Goal: Transaction & Acquisition: Purchase product/service

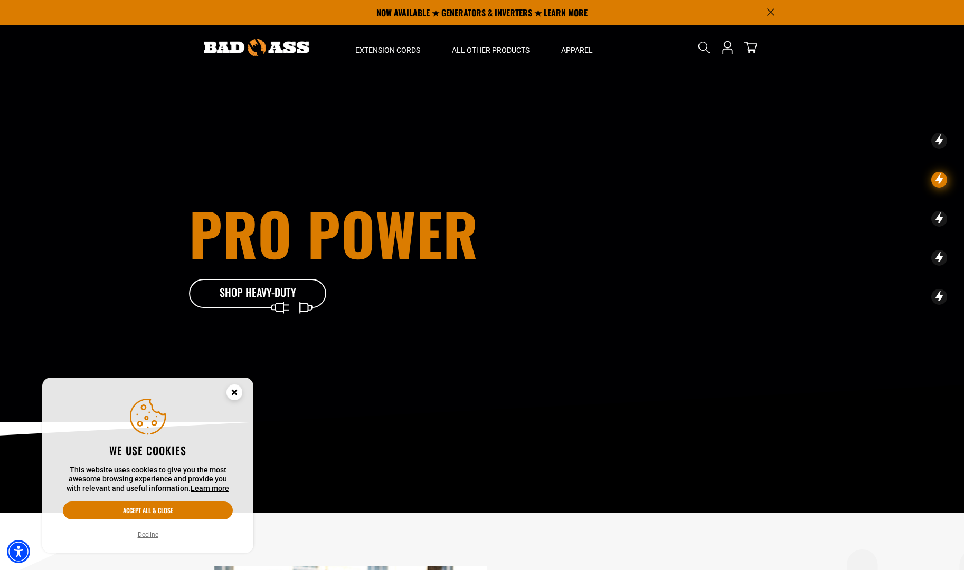
drag, startPoint x: 767, startPoint y: 9, endPoint x: 750, endPoint y: 15, distance: 18.4
click at [768, 9] on icon "Announcement" at bounding box center [770, 11] width 7 height 7
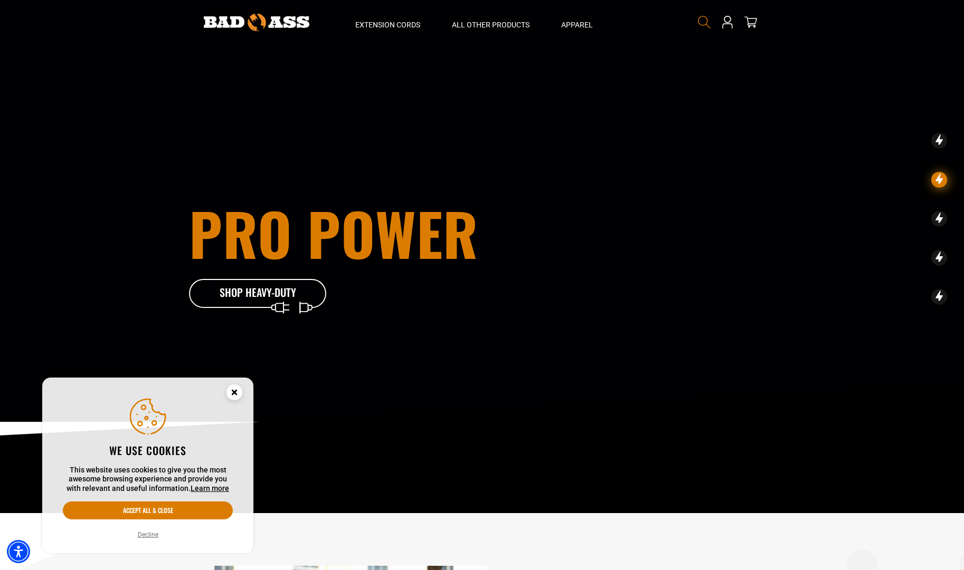
click at [701, 19] on icon "Search" at bounding box center [704, 22] width 14 height 14
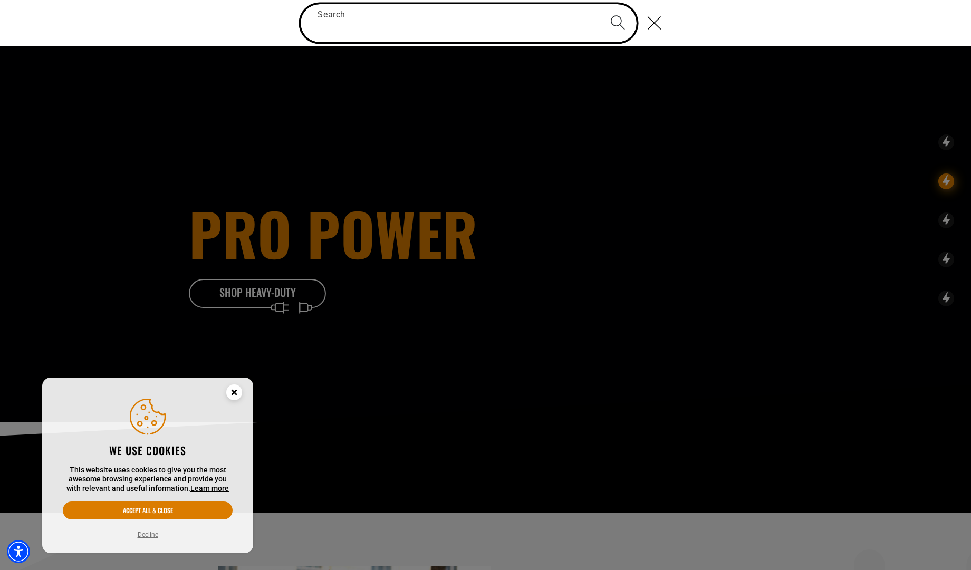
paste input "**********"
type input "**********"
click at [599, 4] on button "Search" at bounding box center [617, 22] width 37 height 37
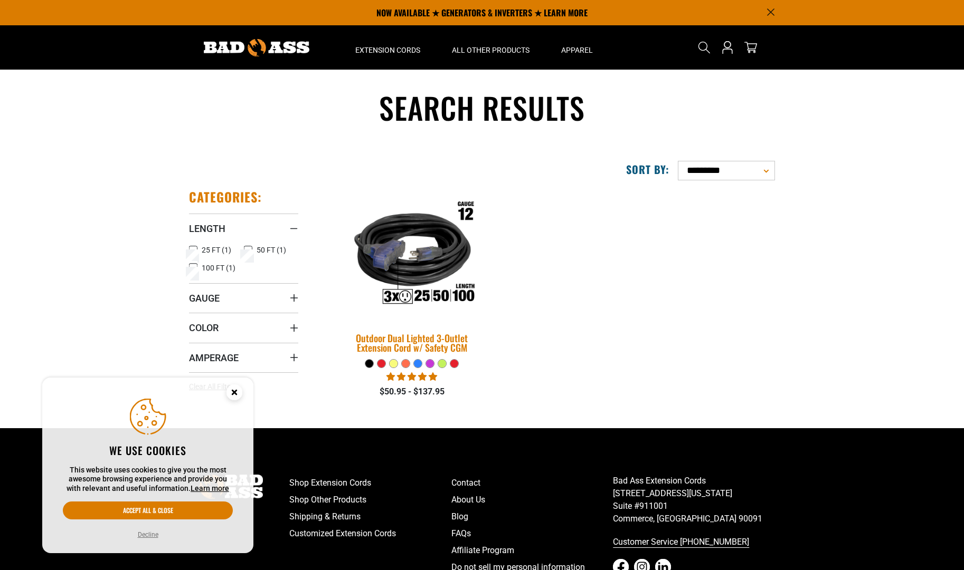
click at [428, 251] on img at bounding box center [412, 254] width 148 height 135
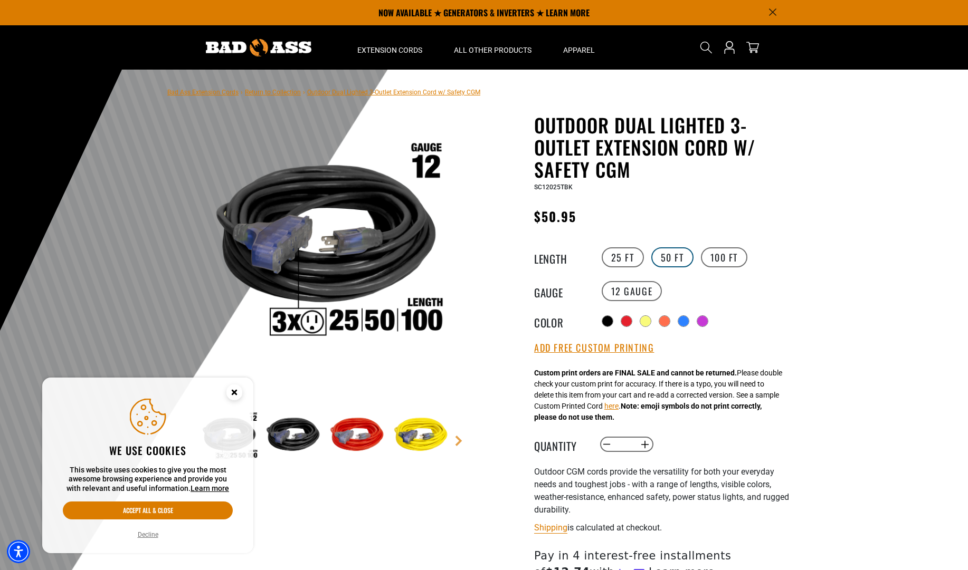
click at [670, 256] on label "50 FT" at bounding box center [672, 257] width 42 height 20
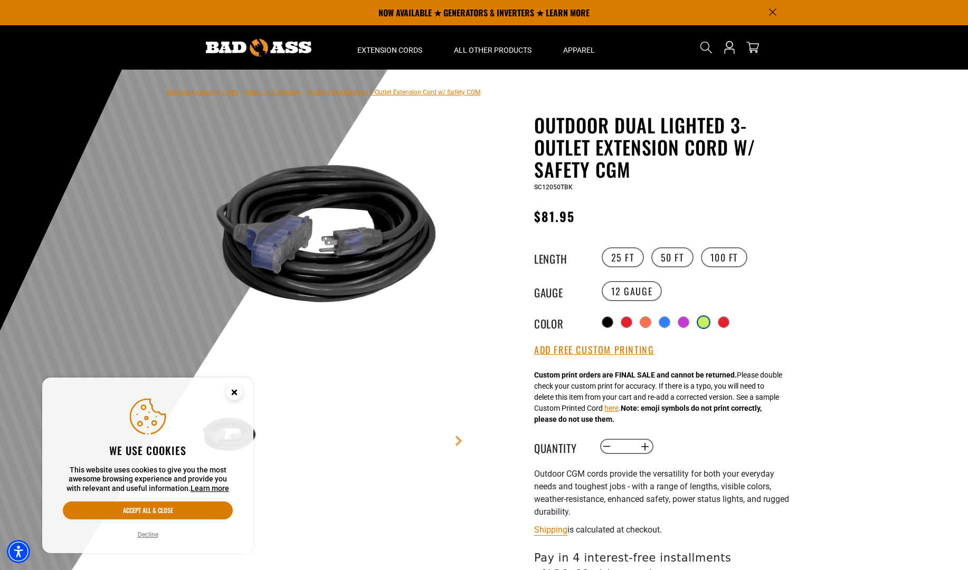
click at [703, 321] on div at bounding box center [703, 322] width 11 height 11
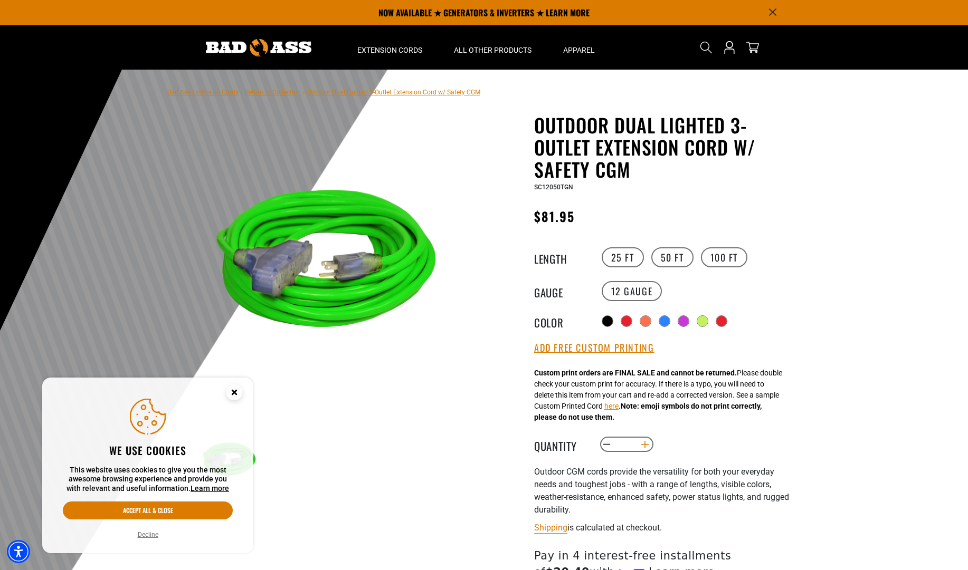
click at [645, 442] on button "Increase quantity for Outdoor Dual Lighted 3-Outlet Extension Cord w/ Safety CGM" at bounding box center [645, 445] width 16 height 18
type input "*"
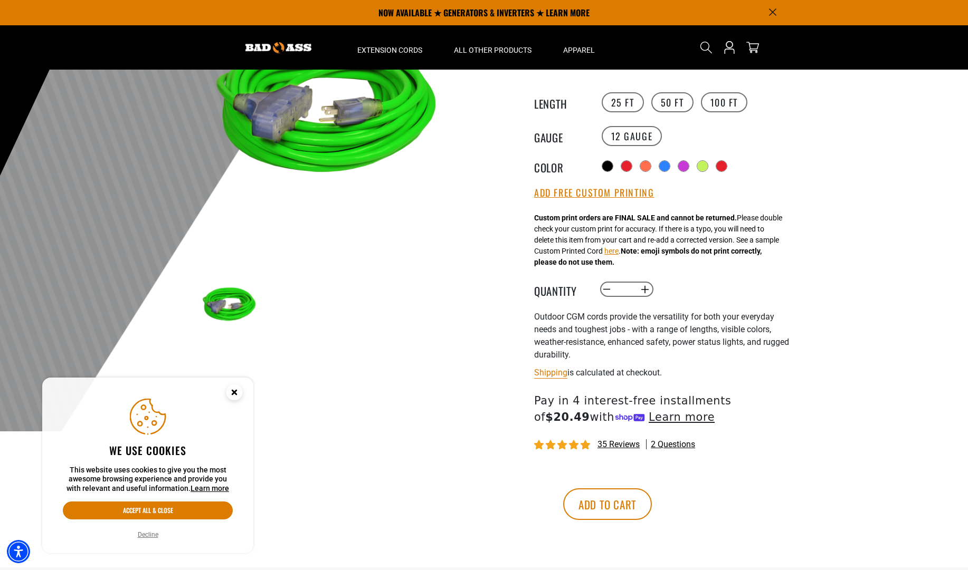
scroll to position [120, 0]
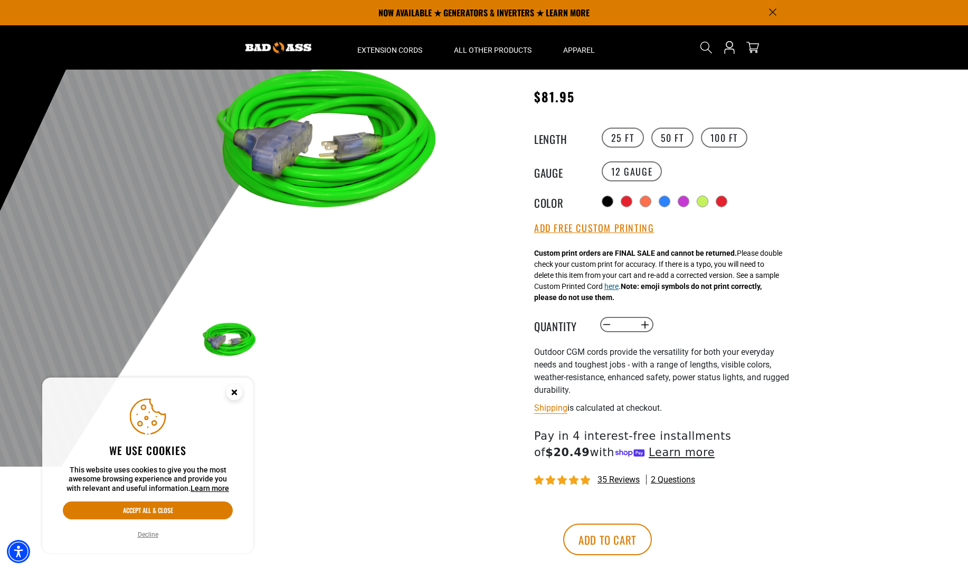
click at [618, 290] on button "here" at bounding box center [611, 286] width 14 height 11
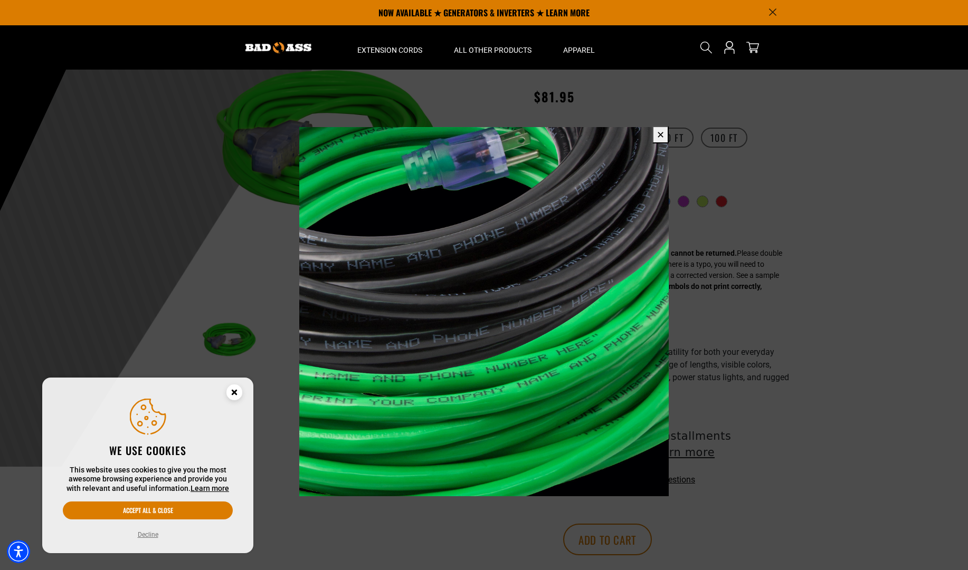
click at [660, 134] on button "✕" at bounding box center [660, 134] width 16 height 17
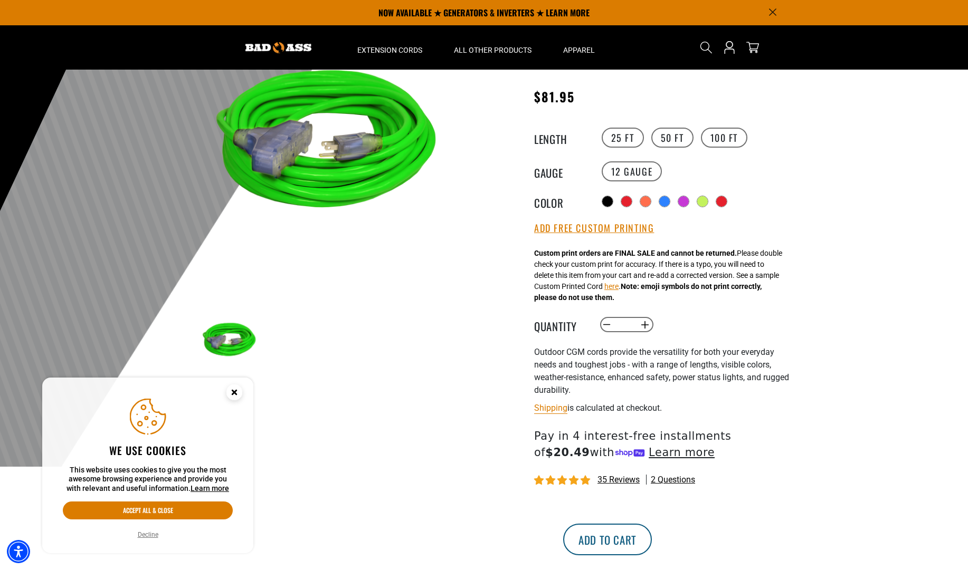
click at [652, 542] on button "Add to cart" at bounding box center [607, 540] width 89 height 32
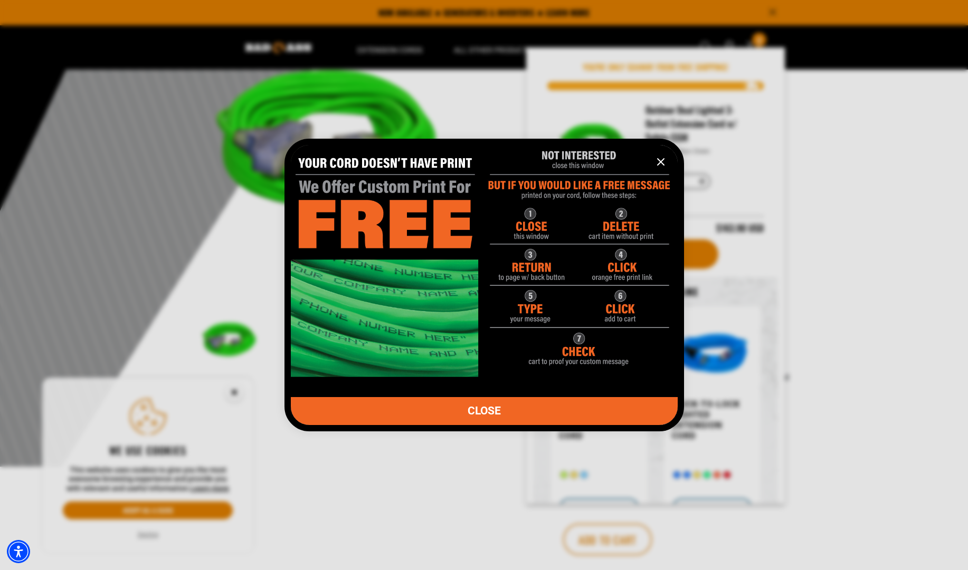
click at [661, 161] on icon "information" at bounding box center [661, 162] width 6 height 6
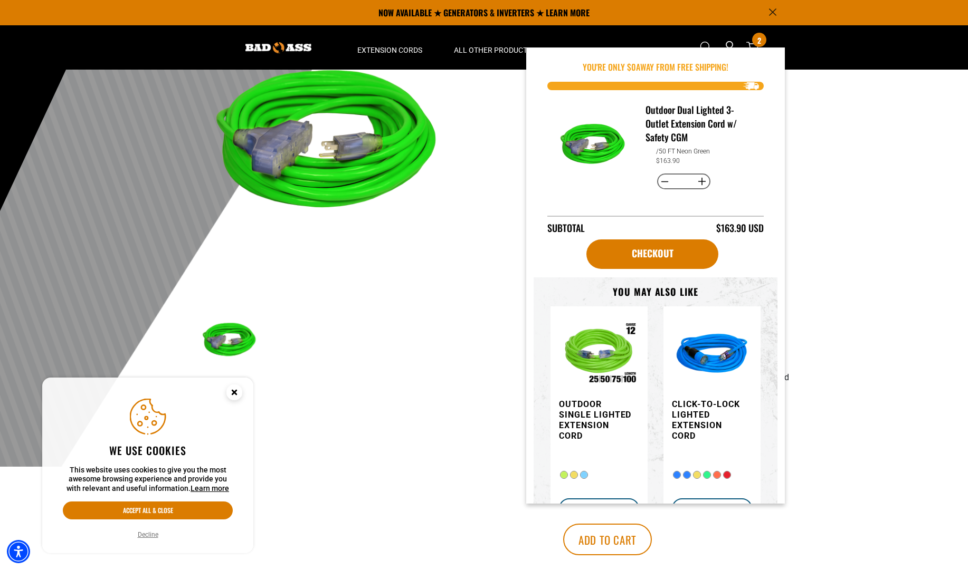
click at [828, 140] on div at bounding box center [484, 208] width 968 height 517
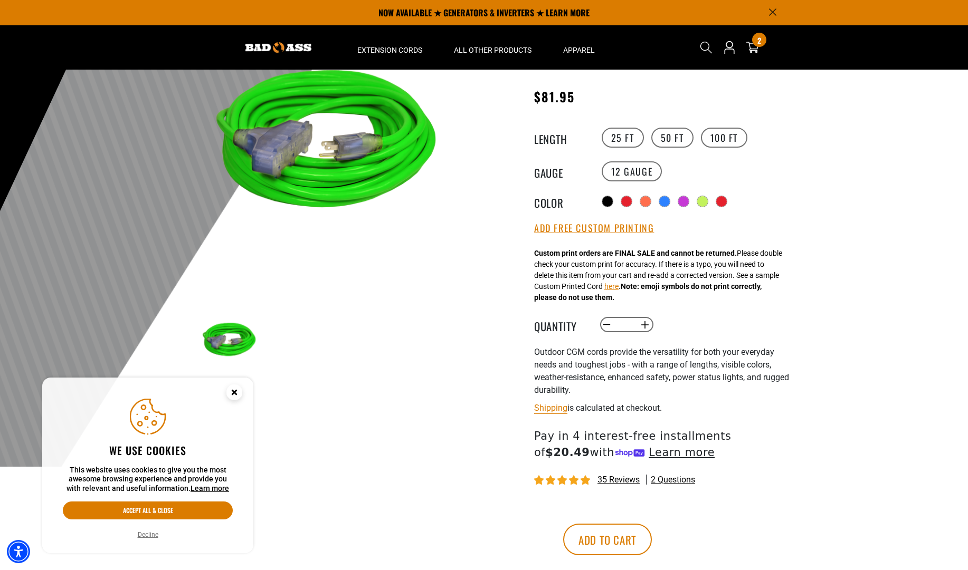
drag, startPoint x: 234, startPoint y: 395, endPoint x: 243, endPoint y: 371, distance: 25.6
click at [234, 394] on circle "Close this option" at bounding box center [234, 393] width 16 height 16
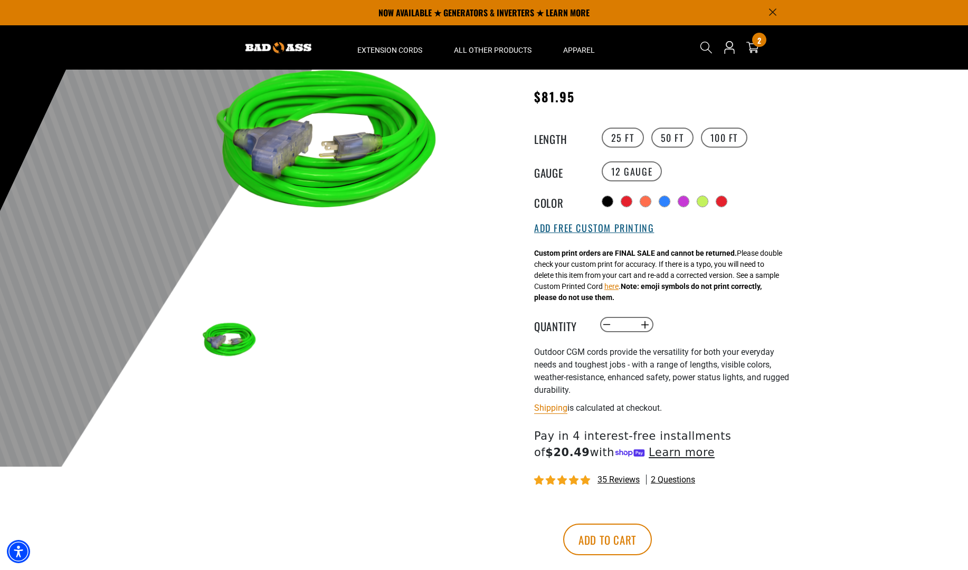
click at [586, 231] on button "Add Free Custom Printing" at bounding box center [594, 229] width 120 height 12
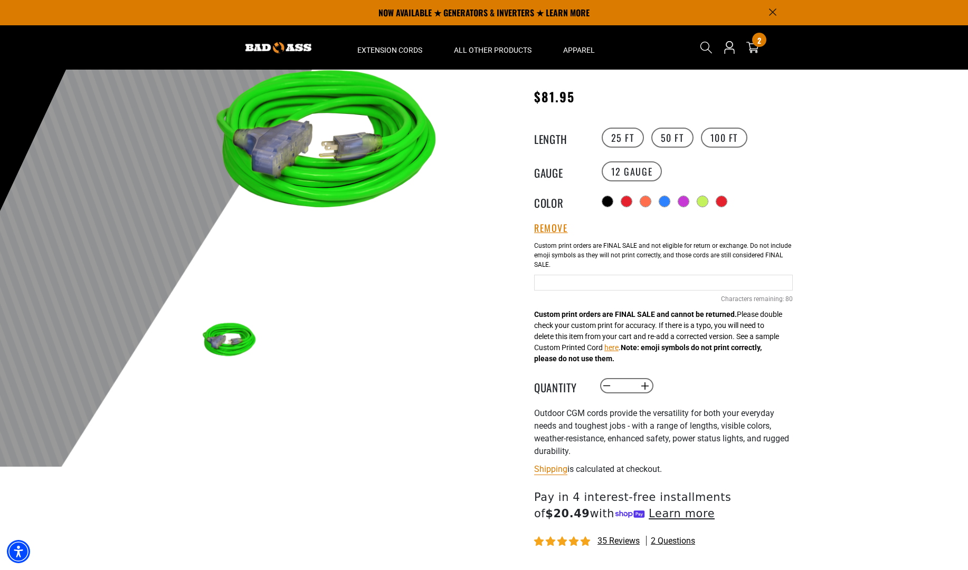
click at [567, 284] on input "text" at bounding box center [663, 283] width 259 height 16
click at [590, 283] on input "text" at bounding box center [663, 283] width 259 height 16
type input "**********"
drag, startPoint x: 967, startPoint y: 123, endPoint x: 968, endPoint y: 158, distance: 34.8
click at [967, 158] on html "Skip to main content Enable accessibility for low vision Open the accessibility…" at bounding box center [484, 165] width 968 height 570
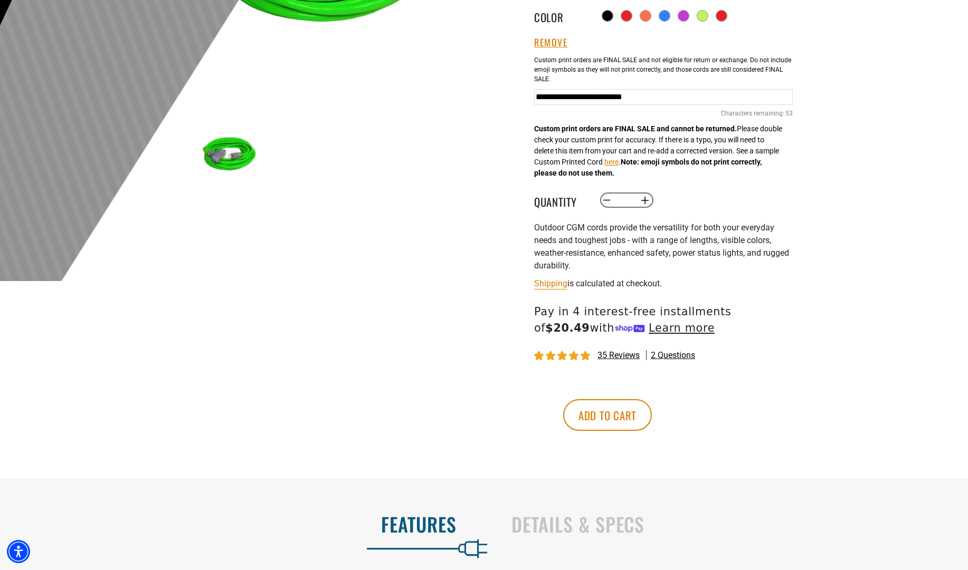
scroll to position [325, 0]
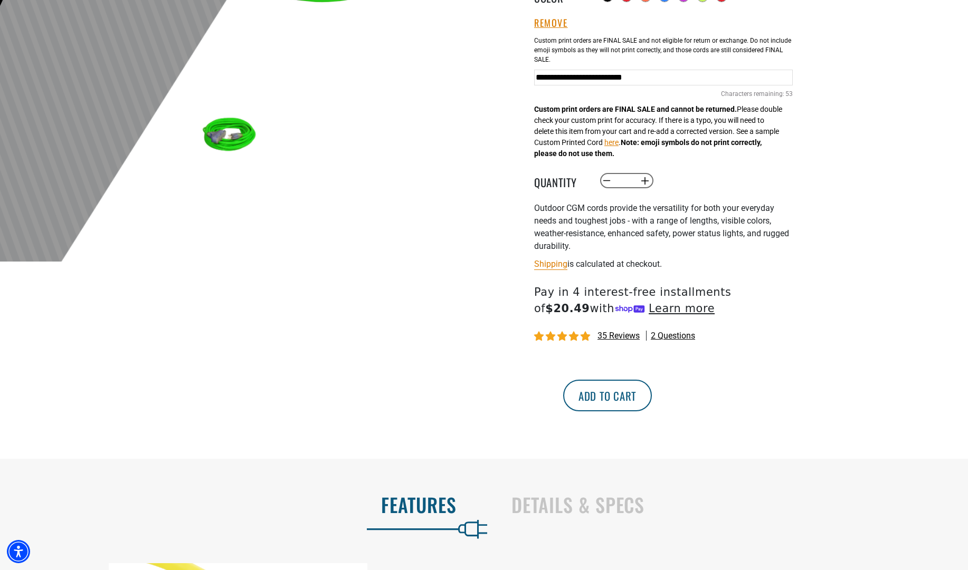
click at [652, 400] on button "Add to cart" at bounding box center [607, 396] width 89 height 32
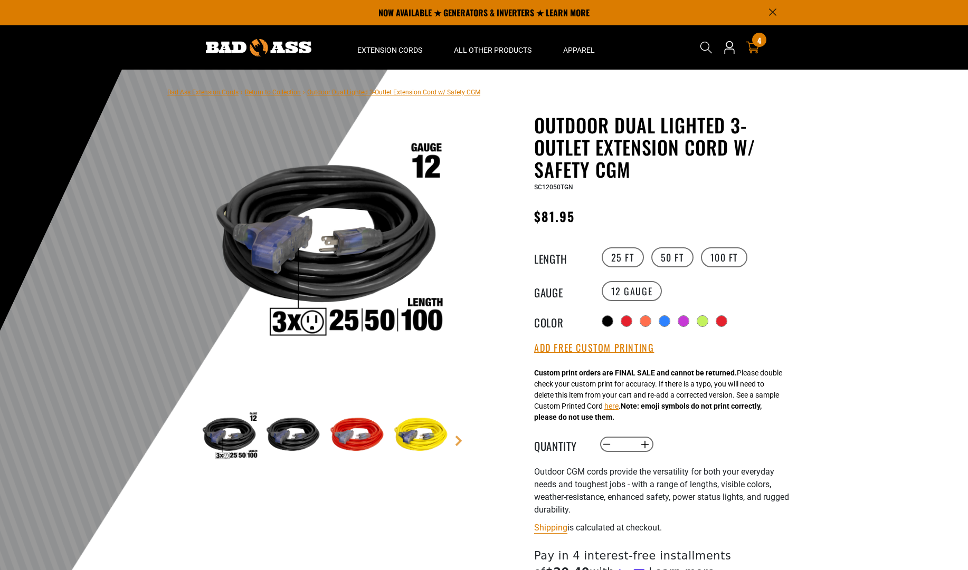
click at [756, 46] on icon at bounding box center [753, 48] width 14 height 14
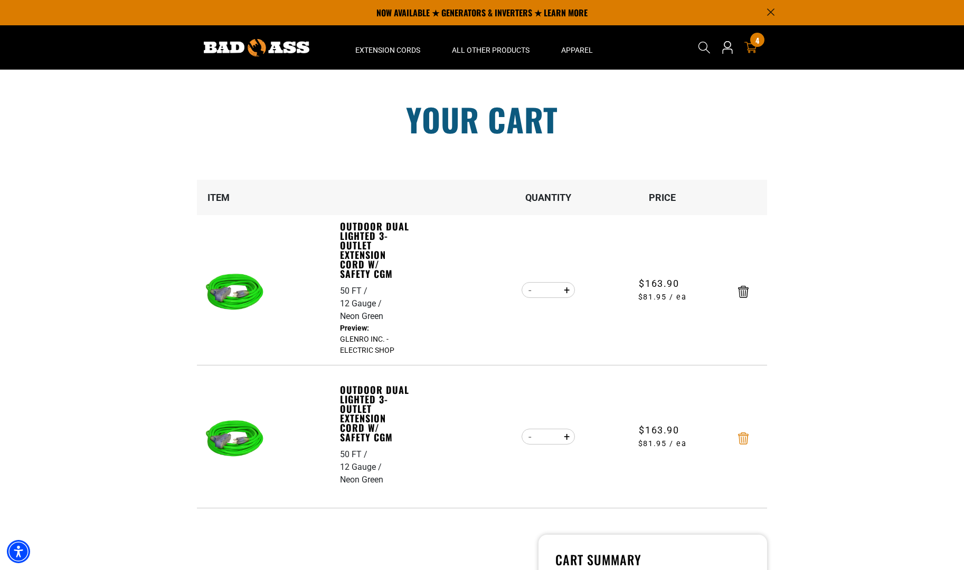
click at [747, 433] on icon "Remove Outdoor Dual Lighted 3-Outlet Extension Cord w/ Safety CGM - 50 FT / 12 …" at bounding box center [743, 439] width 11 height 12
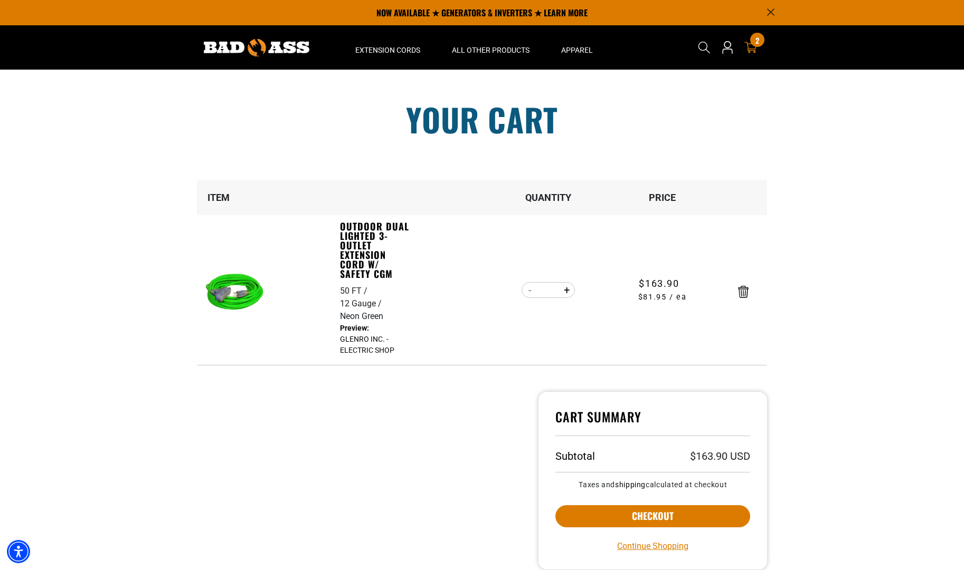
drag, startPoint x: 961, startPoint y: 197, endPoint x: 980, endPoint y: 264, distance: 69.8
click at [963, 264] on html "Skip to main content Enable accessibility for low vision Open the accessibility…" at bounding box center [482, 285] width 964 height 570
click at [701, 507] on button "Checkout" at bounding box center [652, 517] width 195 height 22
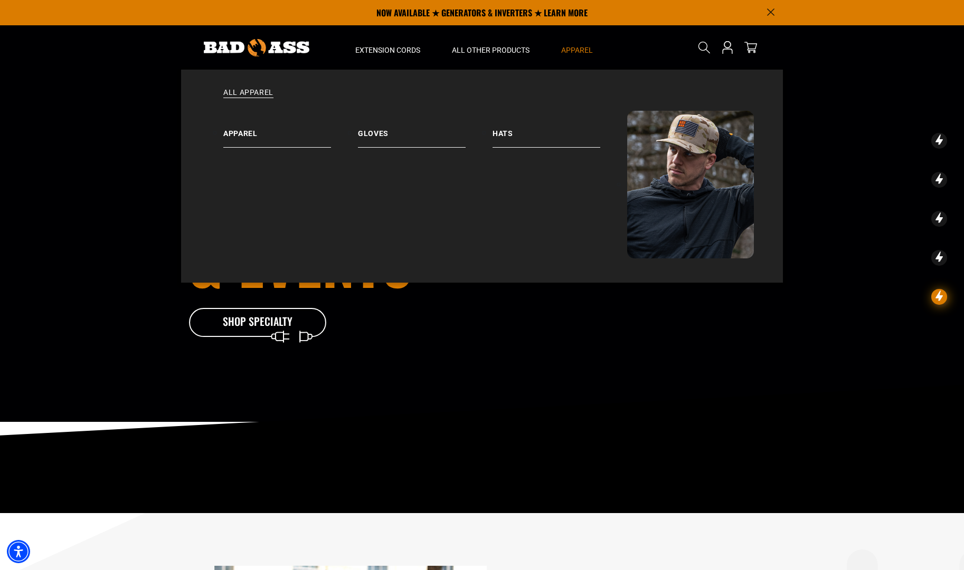
click at [585, 28] on summary "Apparel" at bounding box center [576, 47] width 63 height 44
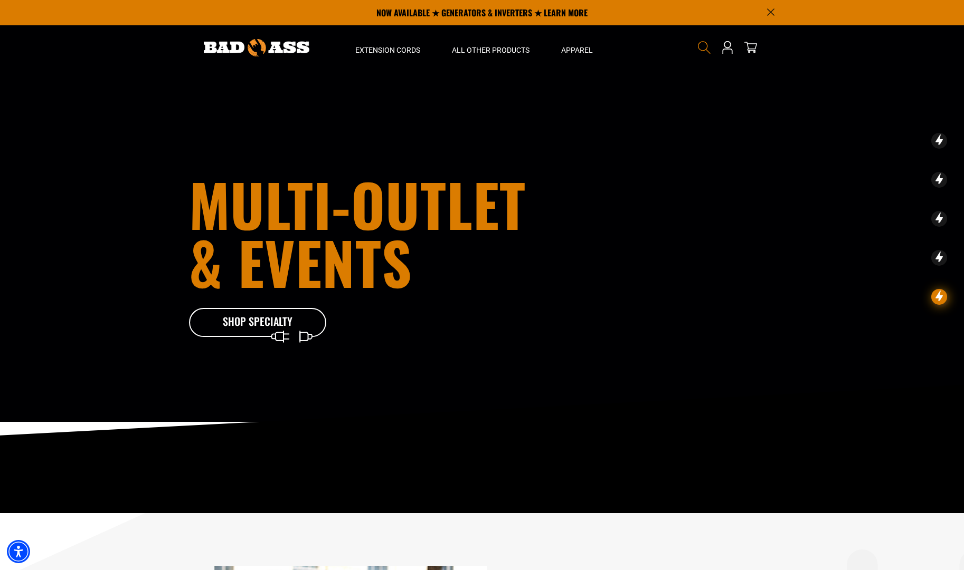
click at [703, 47] on icon "Search" at bounding box center [704, 48] width 14 height 14
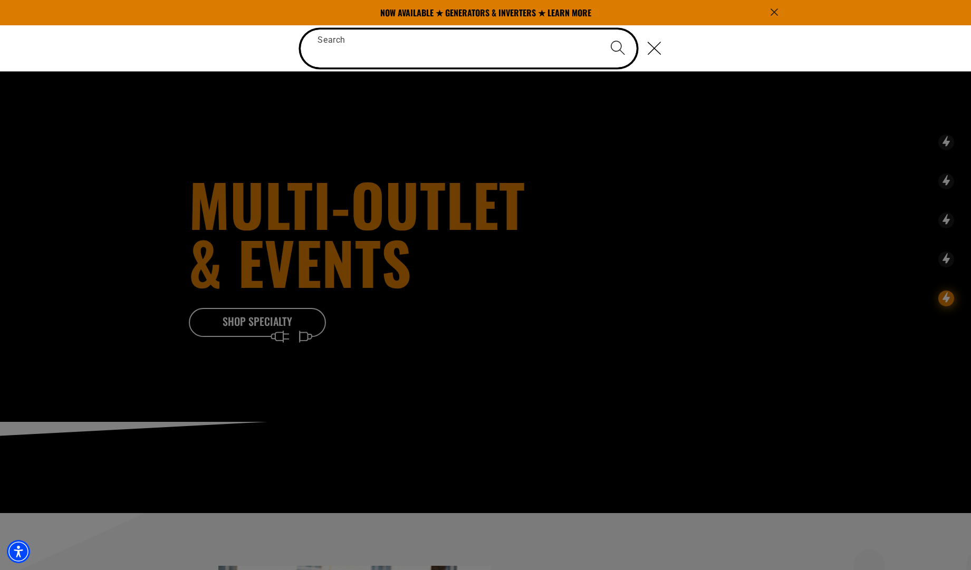
paste input "**********"
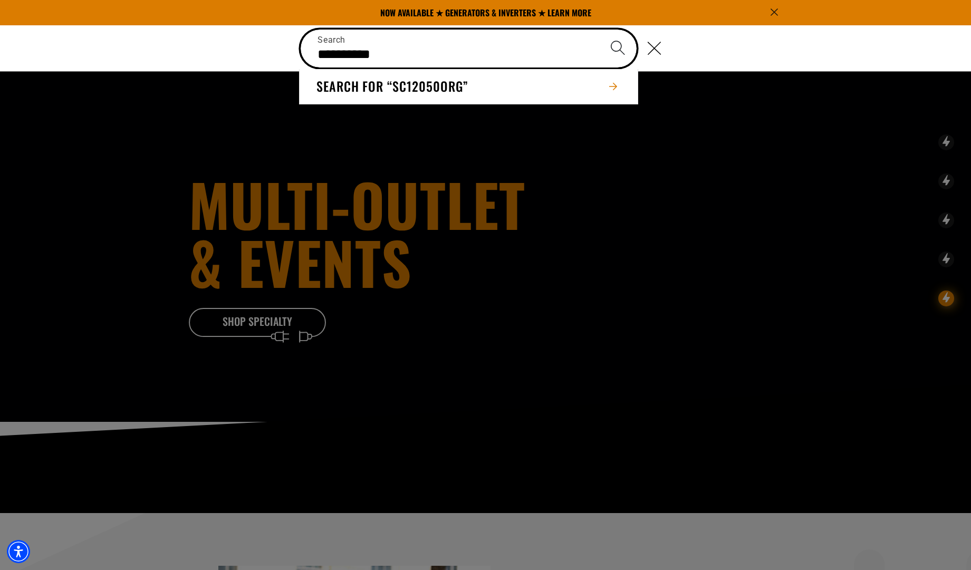
type input "**********"
click at [599, 30] on button "Search" at bounding box center [617, 48] width 37 height 37
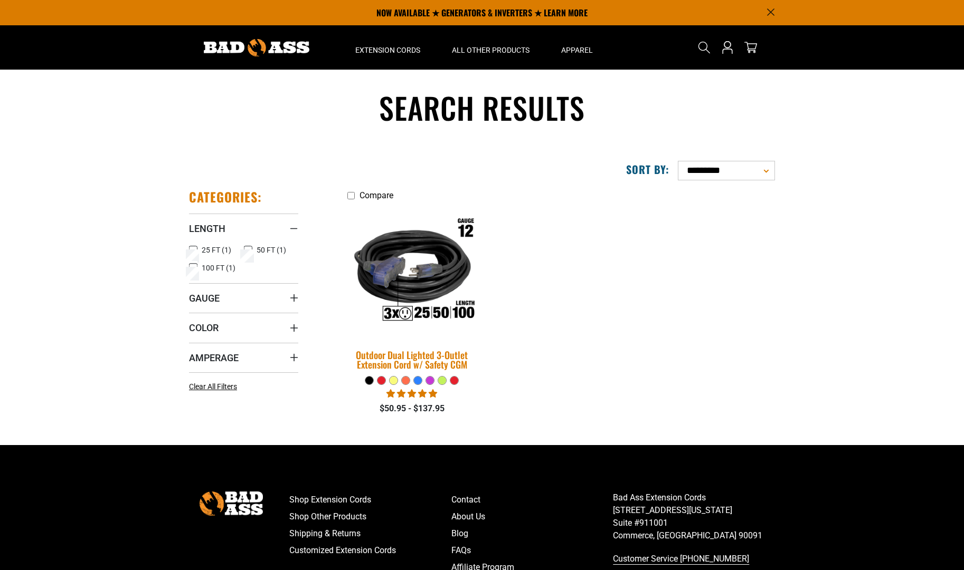
click at [428, 346] on link "Outdoor Dual Lighted 3-Outlet Extension Cord w/ Safety CGM" at bounding box center [411, 291] width 129 height 170
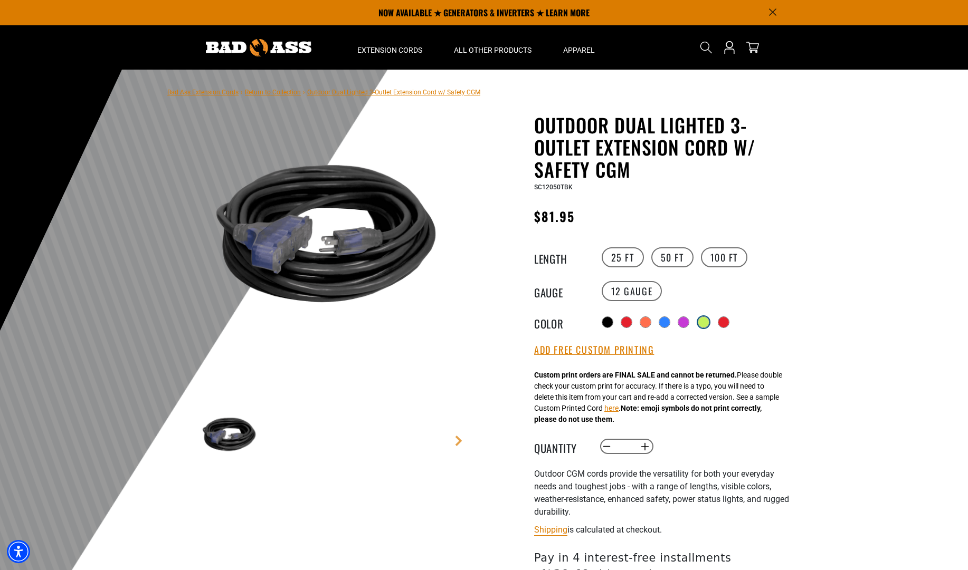
click at [706, 319] on div at bounding box center [703, 322] width 11 height 11
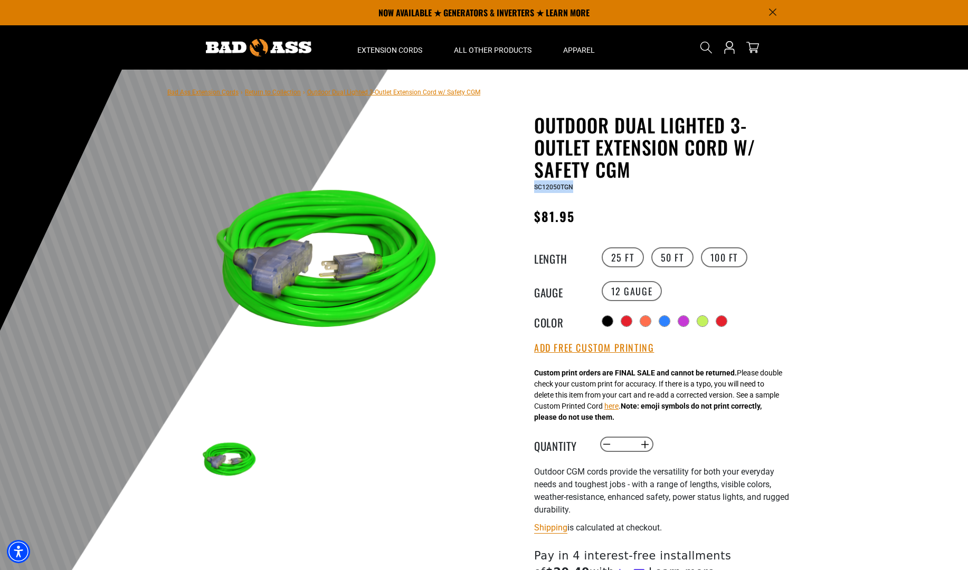
drag, startPoint x: 582, startPoint y: 190, endPoint x: 535, endPoint y: 193, distance: 46.5
click at [535, 193] on div "SC12050TGN" at bounding box center [663, 186] width 259 height 13
copy span "SC12050TGN"
